Goal: Information Seeking & Learning: Learn about a topic

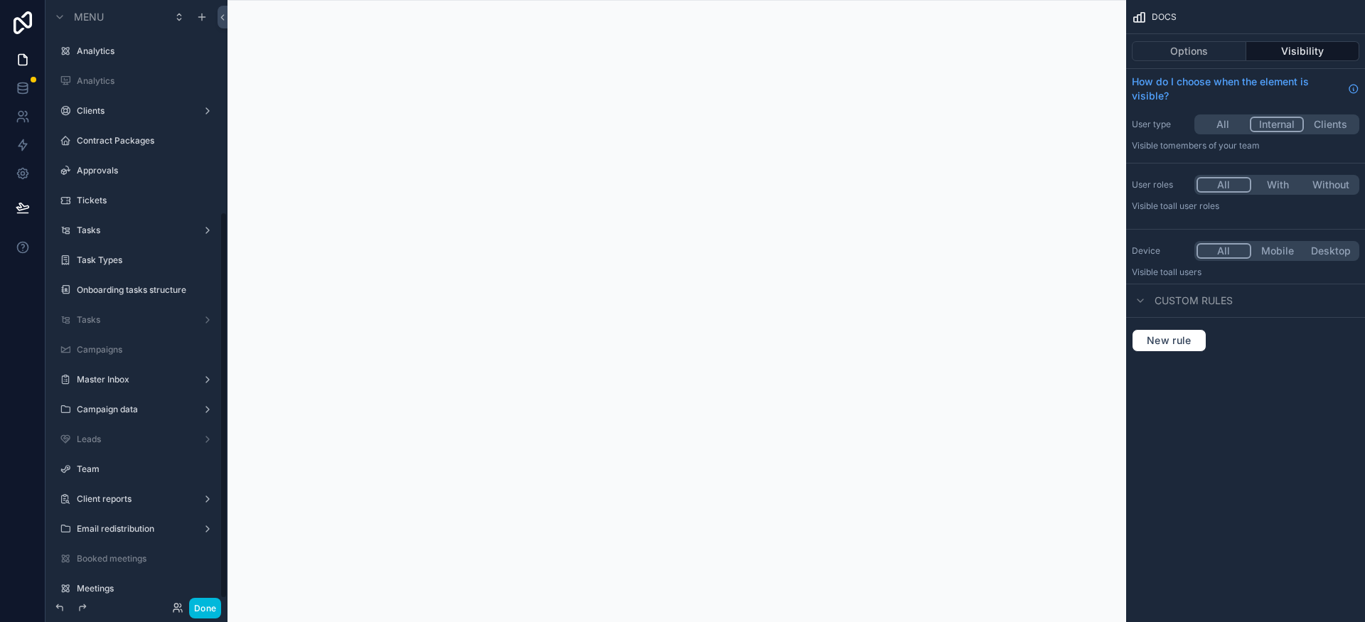
scroll to position [331, 0]
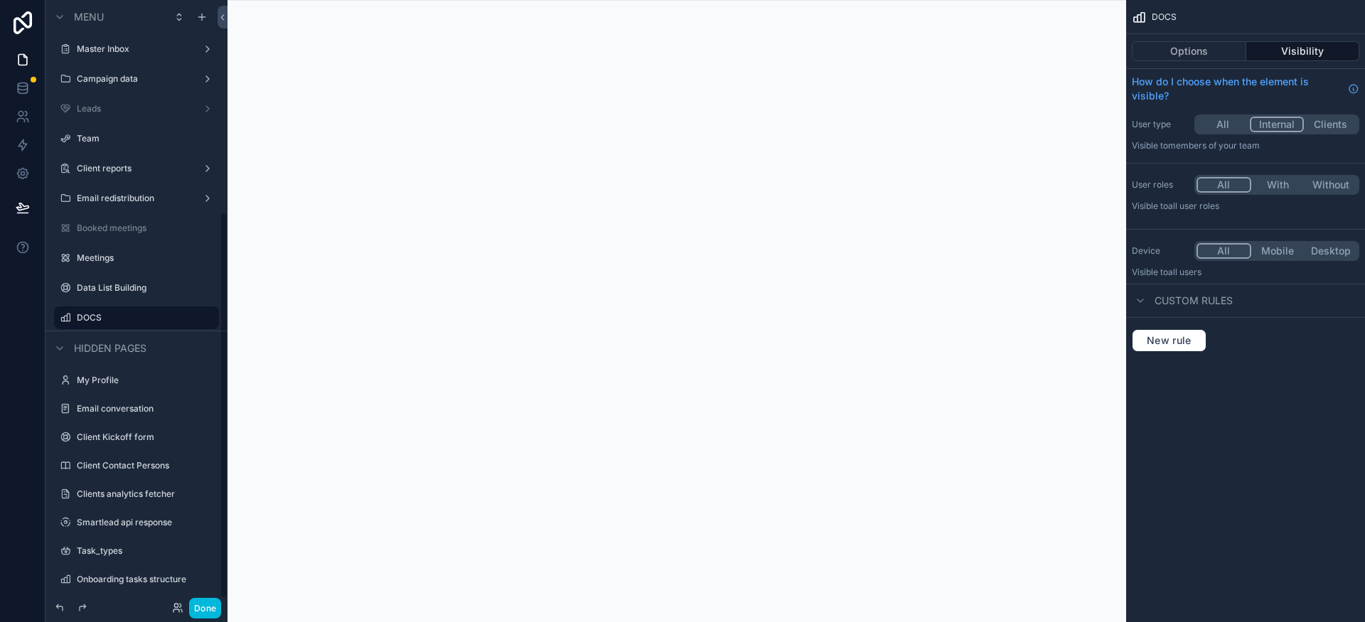
click at [116, 297] on div "Data List Building" at bounding box center [136, 288] width 159 height 23
click at [152, 289] on label "Data List Building" at bounding box center [144, 287] width 134 height 11
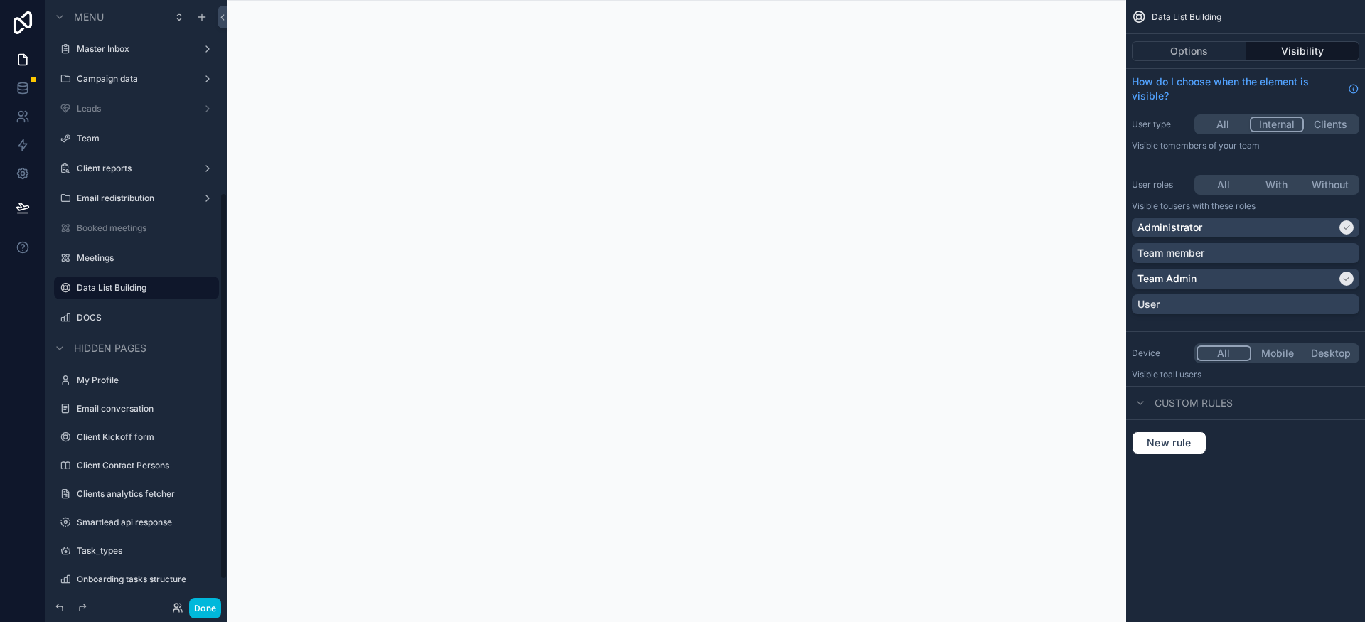
scroll to position [301, 0]
